Goal: Find specific page/section: Find specific page/section

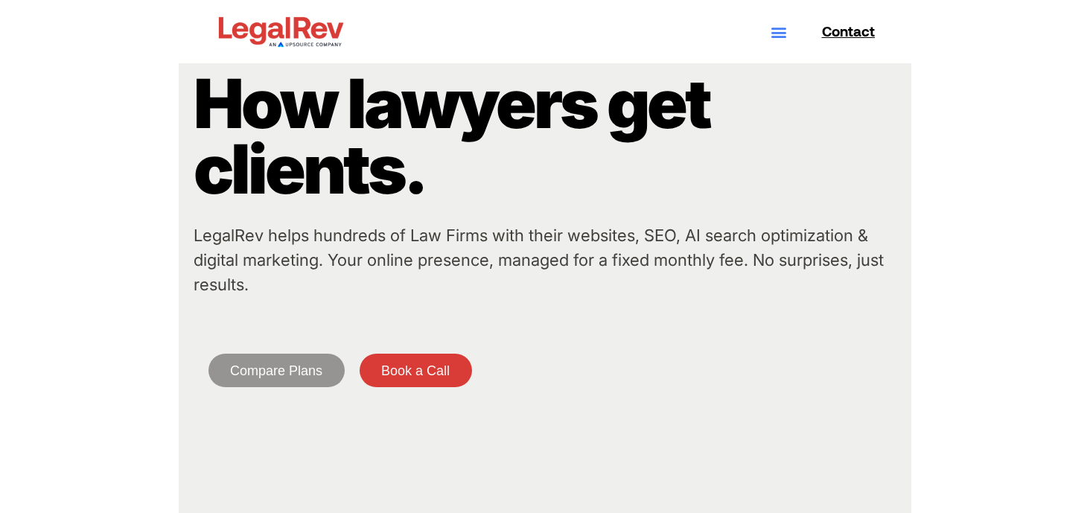
scroll to position [31, 0]
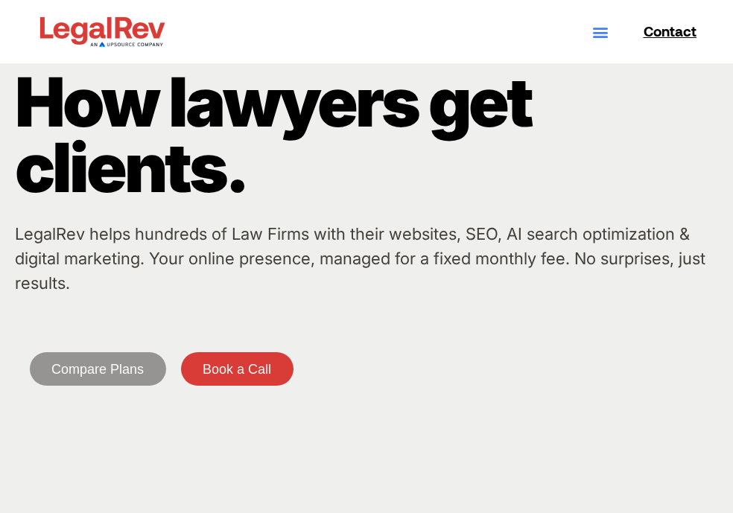
click at [596, 36] on icon "Menu Toggle" at bounding box center [600, 32] width 16 height 16
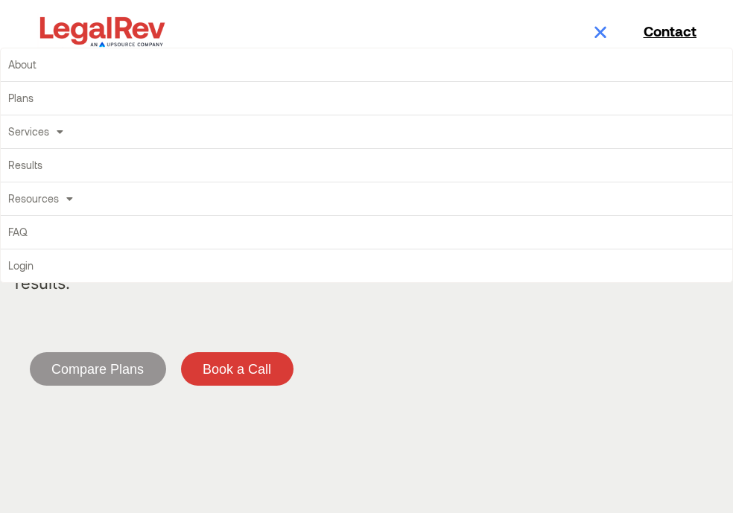
click at [596, 36] on icon "Menu Toggle" at bounding box center [600, 32] width 16 height 16
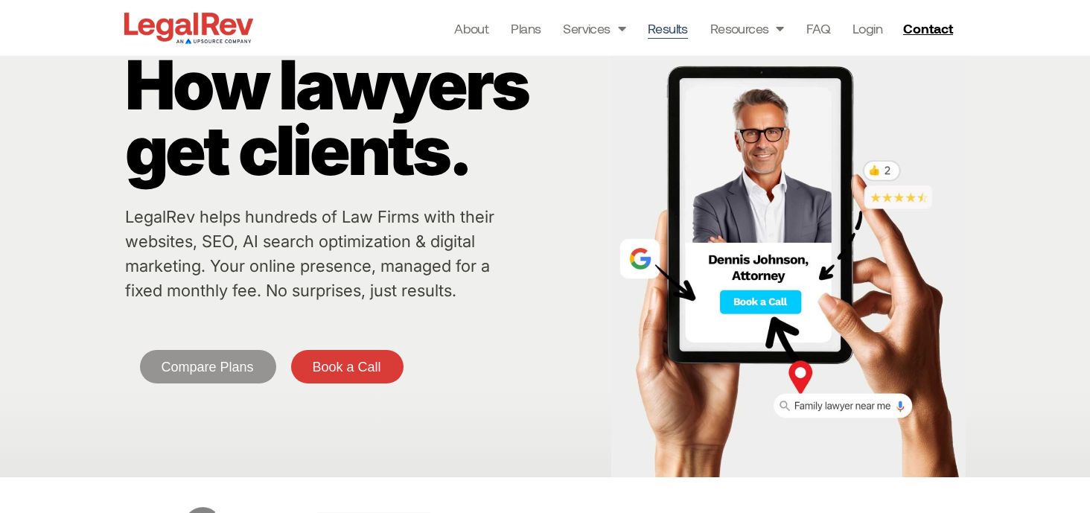
click at [651, 26] on link "Results" at bounding box center [668, 28] width 40 height 21
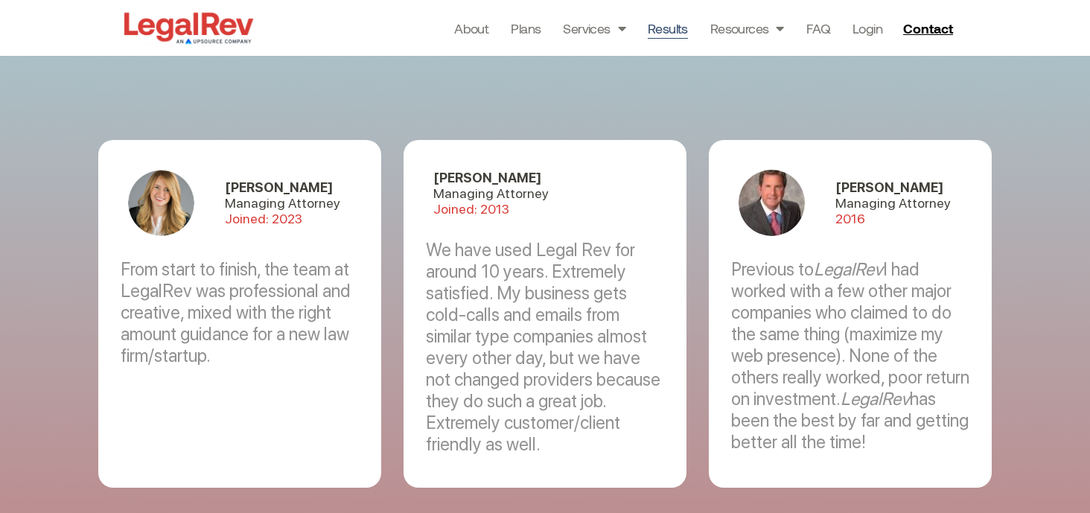
scroll to position [3393, 0]
